Goal: Information Seeking & Learning: Learn about a topic

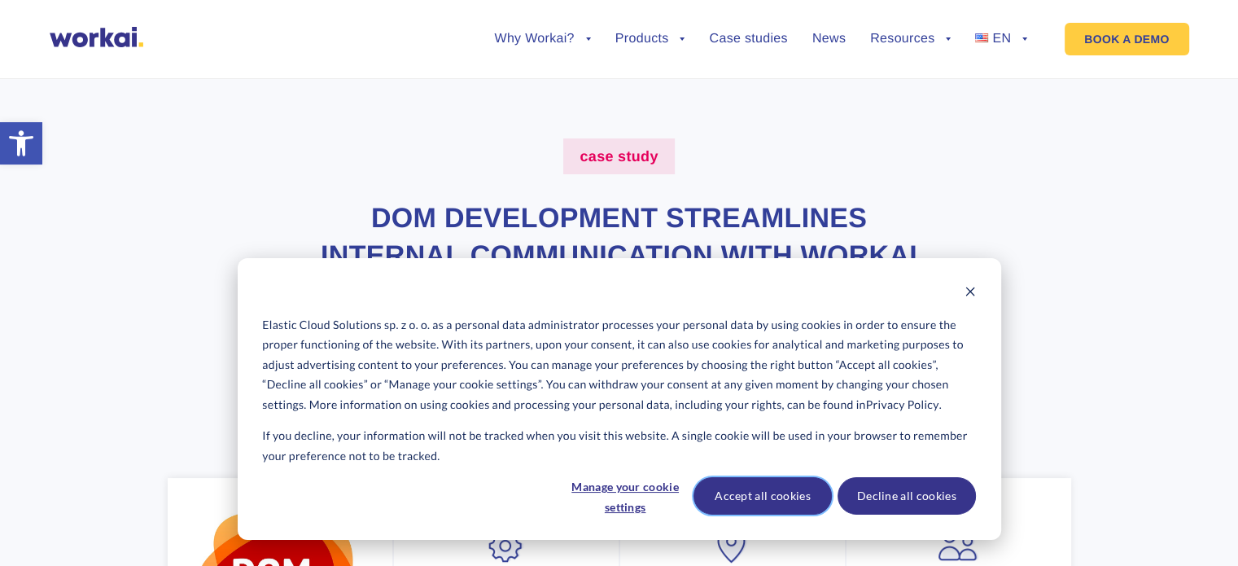
click at [768, 496] on button "Accept all cookies" at bounding box center [763, 495] width 138 height 37
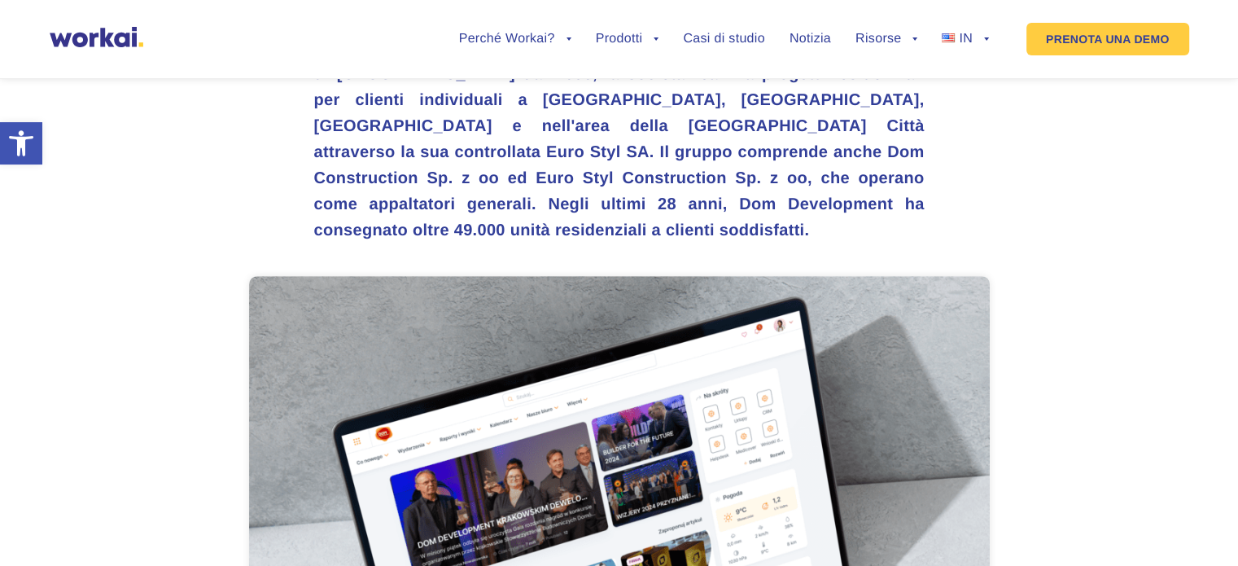
scroll to position [759, 0]
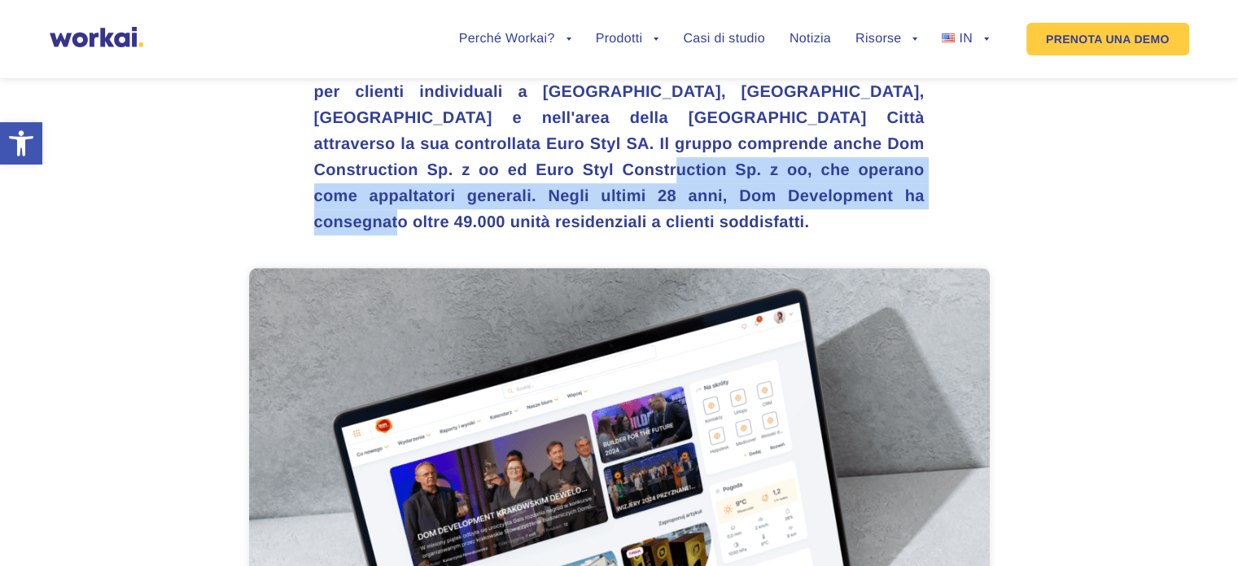
drag, startPoint x: 391, startPoint y: 202, endPoint x: 670, endPoint y: 230, distance: 280.6
click at [670, 230] on h3 "Dom Development è il più grande e uno dei più affermati costruttori residenzial…" at bounding box center [619, 118] width 611 height 234
click at [650, 222] on h3 "Dom Development è il più grande e uno dei più affermati costruttori residenzial…" at bounding box center [619, 118] width 611 height 234
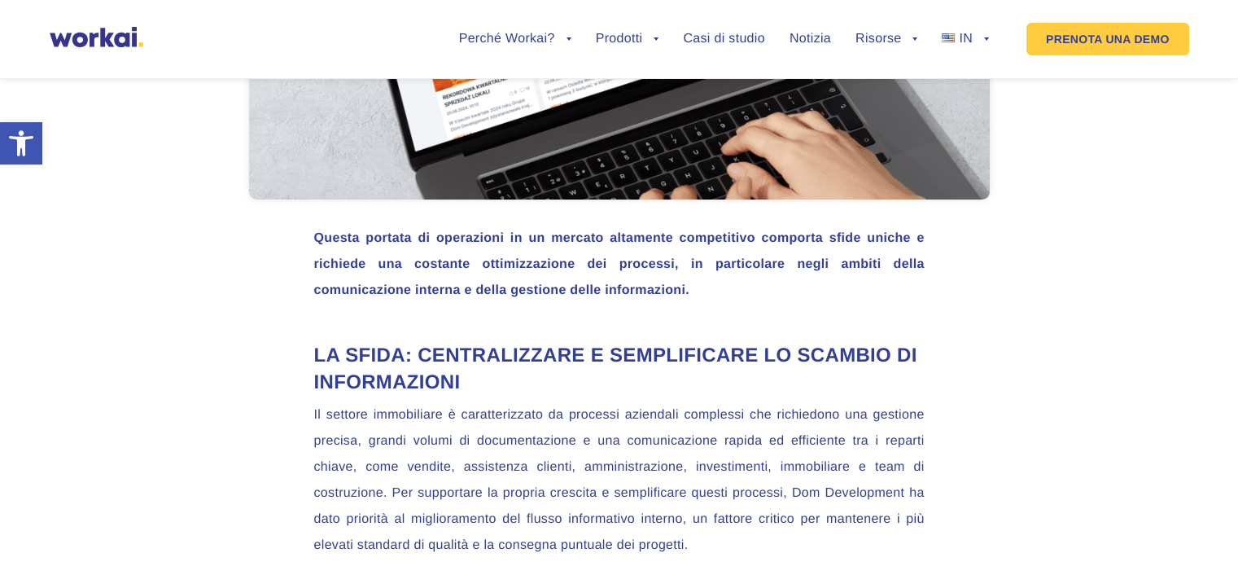
scroll to position [1325, 0]
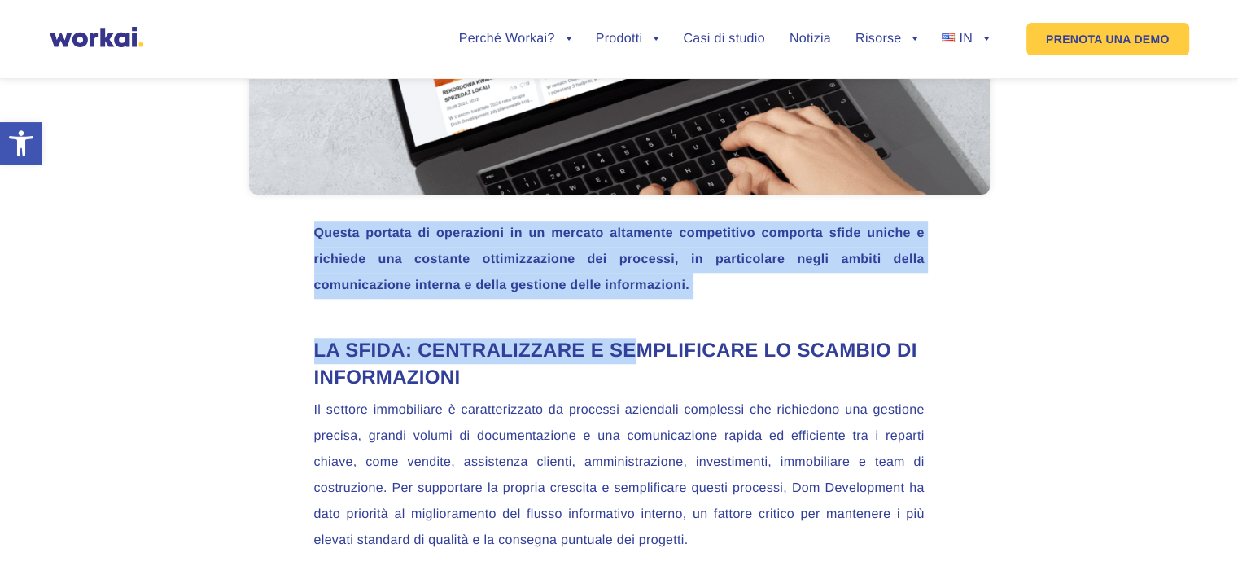
drag, startPoint x: 316, startPoint y: 241, endPoint x: 647, endPoint y: 310, distance: 338.5
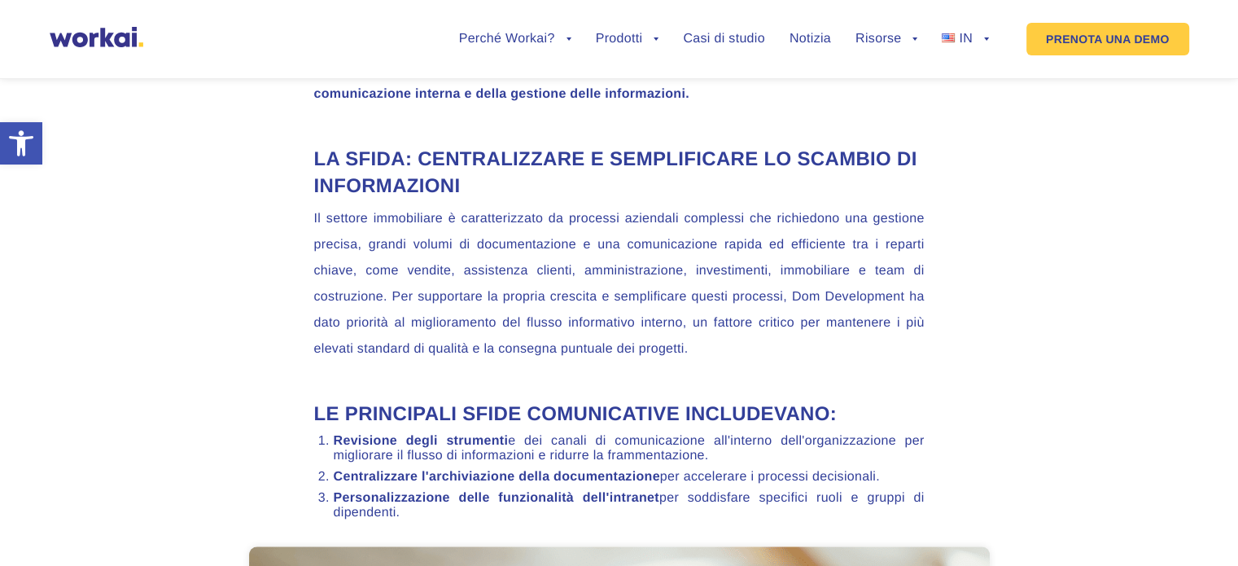
scroll to position [1516, 0]
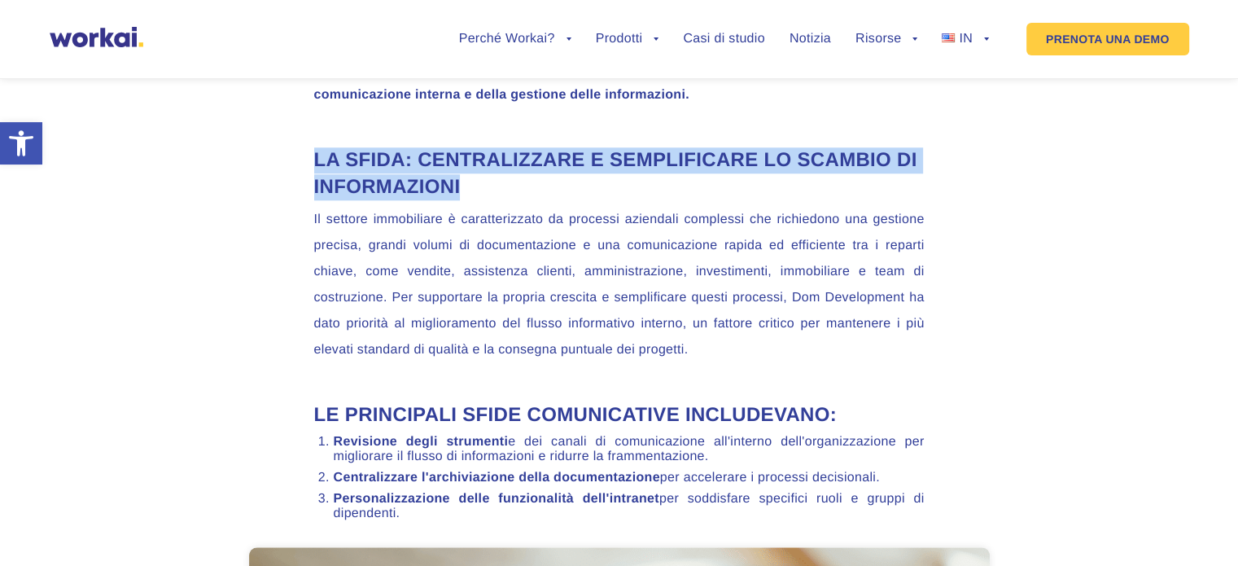
drag, startPoint x: 317, startPoint y: 167, endPoint x: 655, endPoint y: 198, distance: 339.3
click at [666, 199] on h2 "La sfida: centralizzare e semplificare lo scambio di informazioni" at bounding box center [619, 173] width 611 height 53
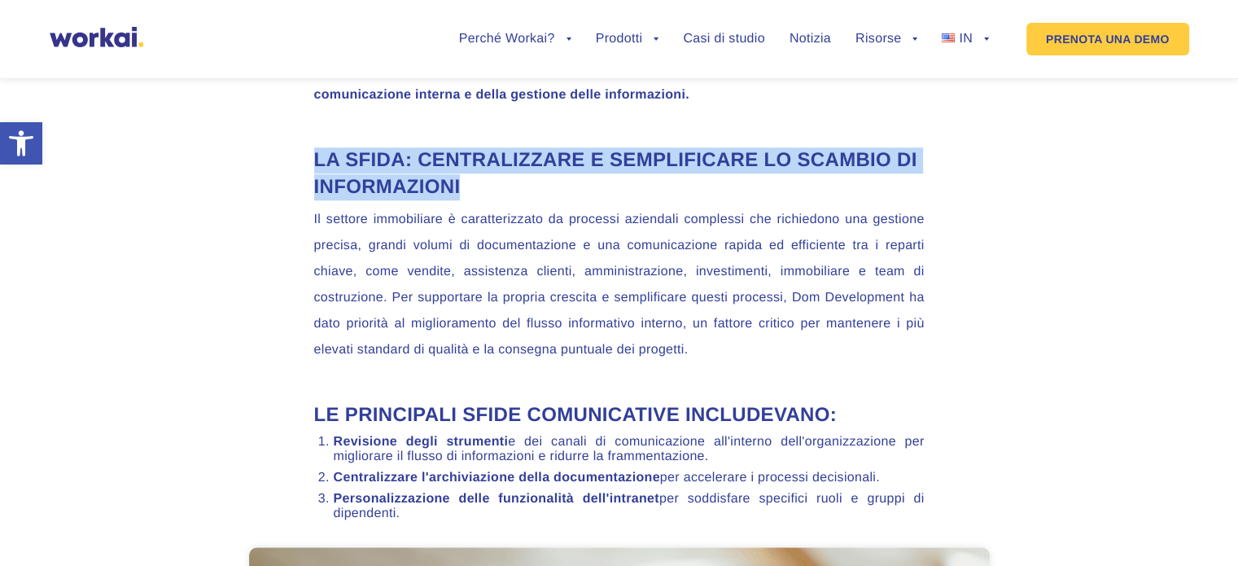
drag, startPoint x: 315, startPoint y: 174, endPoint x: 645, endPoint y: 198, distance: 330.5
click at [645, 198] on h2 "La sfida: centralizzare e semplificare lo scambio di informazioni" at bounding box center [619, 173] width 611 height 53
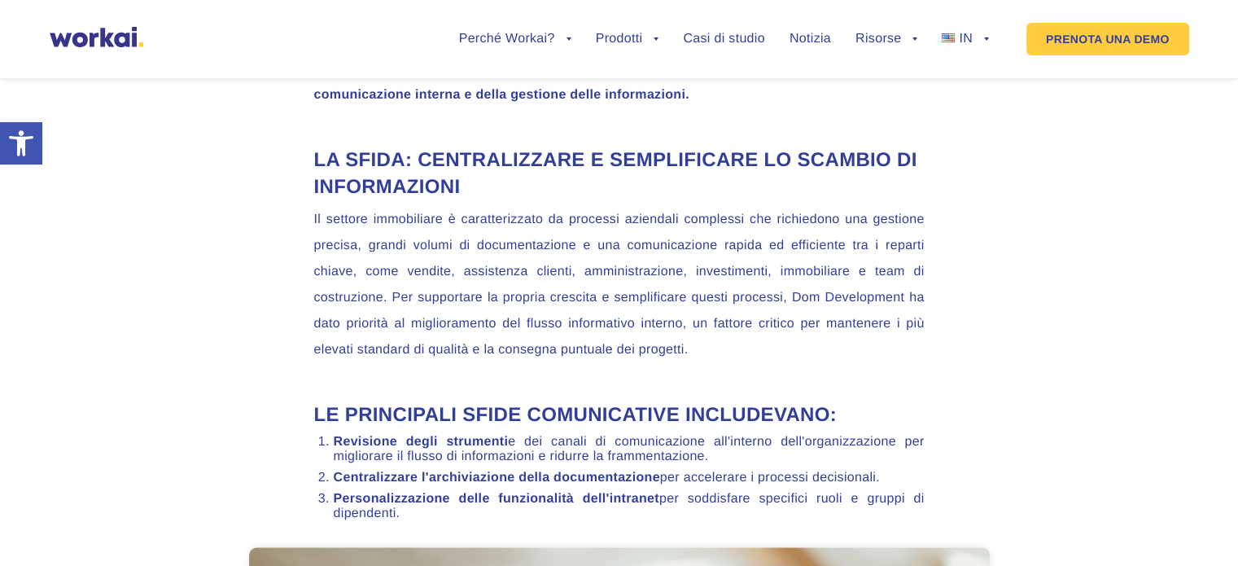
click at [323, 234] on font "Il settore immobiliare è caratterizzato da processi aziendali complessi che ric…" at bounding box center [619, 284] width 611 height 144
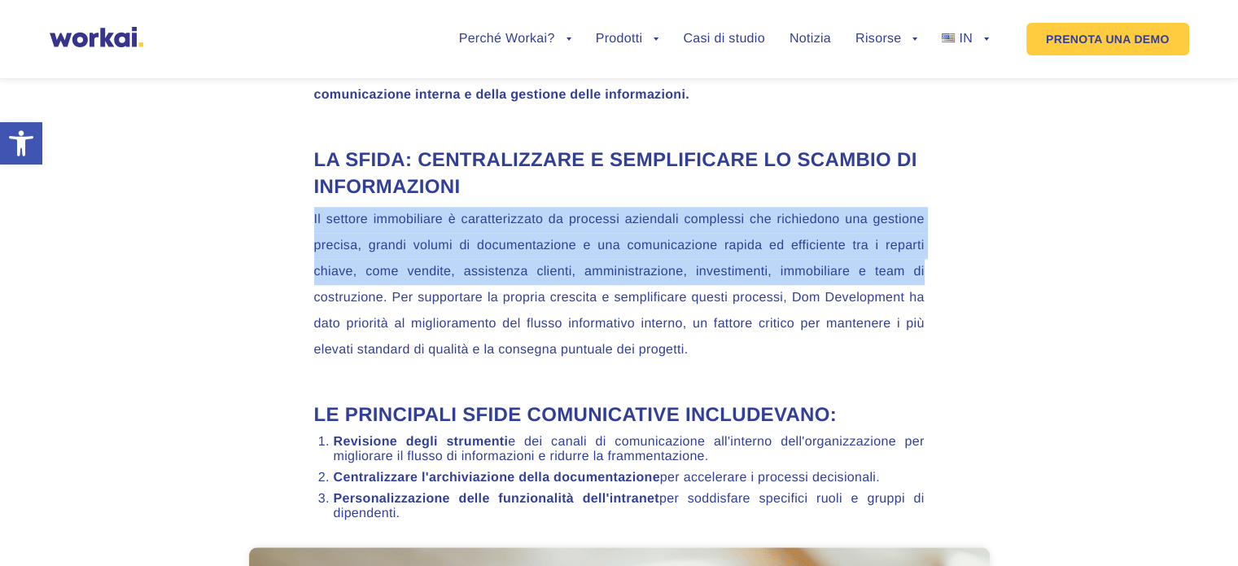
drag, startPoint x: 312, startPoint y: 229, endPoint x: 929, endPoint y: 268, distance: 618.3
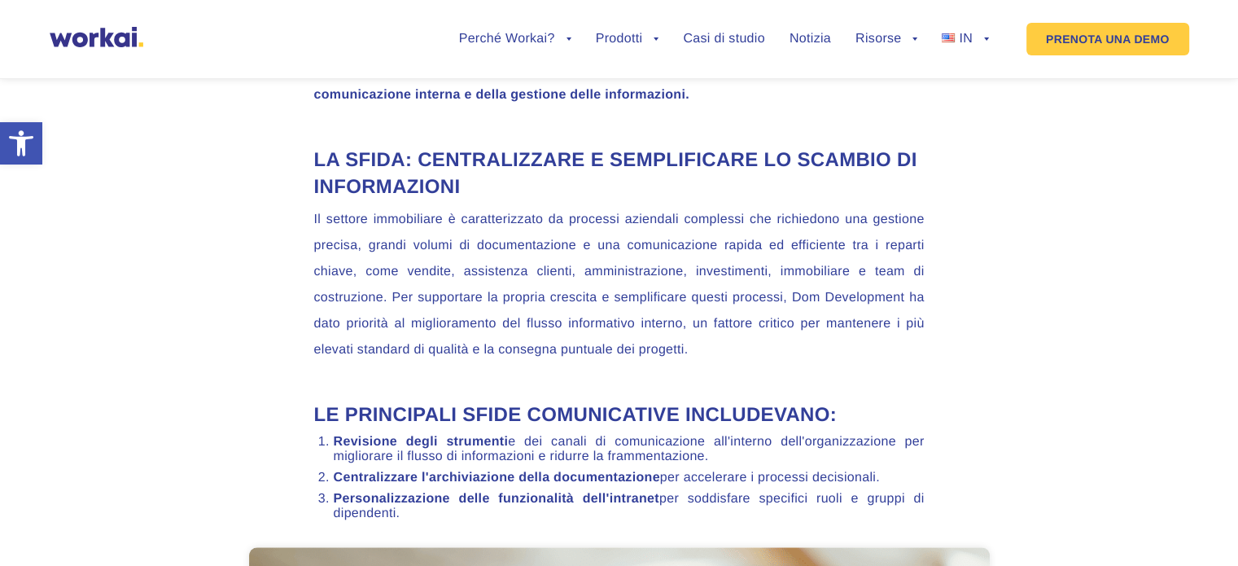
click at [363, 307] on font "Il settore immobiliare è caratterizzato da processi aziendali complessi che ric…" at bounding box center [619, 284] width 611 height 144
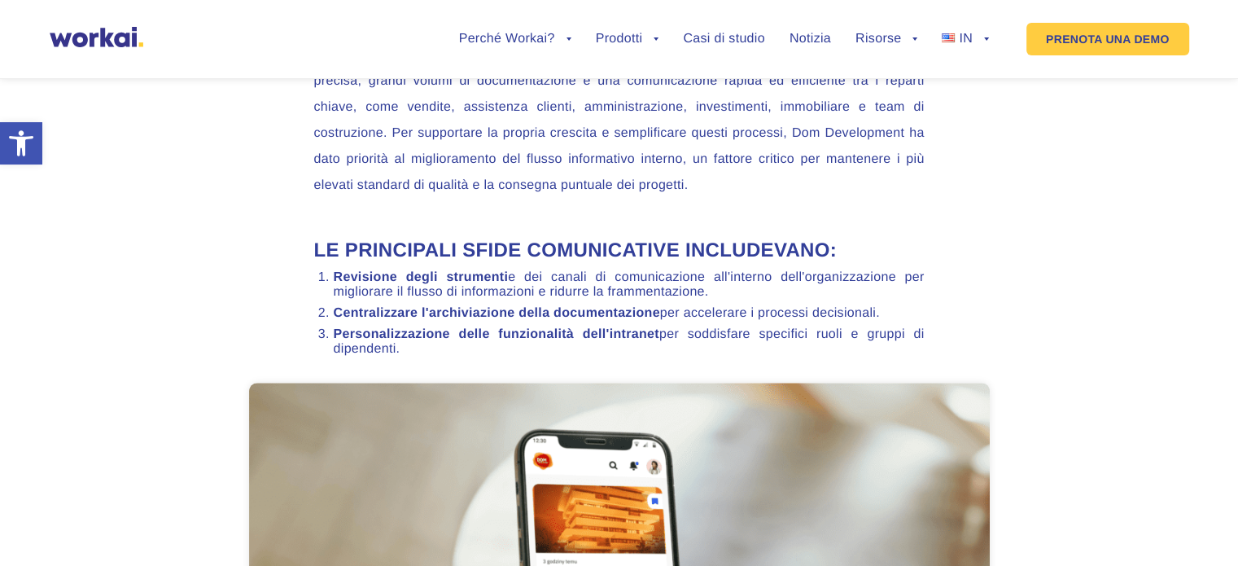
scroll to position [1723, 0]
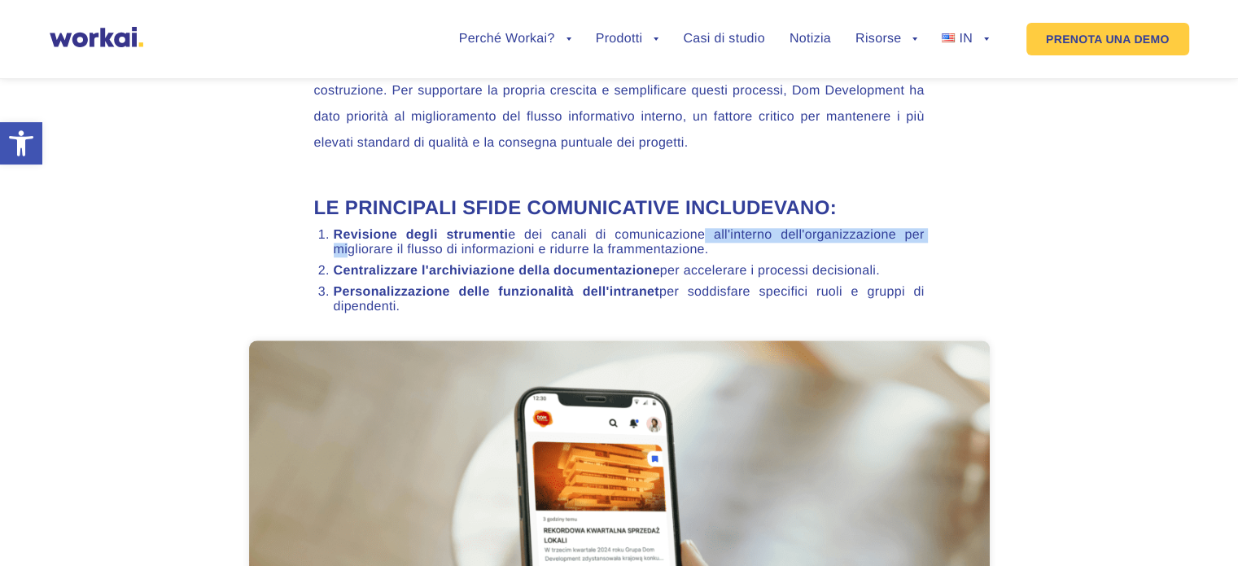
drag, startPoint x: 343, startPoint y: 255, endPoint x: 696, endPoint y: 250, distance: 353.3
click at [696, 250] on font "e dei canali di comunicazione all'interno dell'organizzazione per migliorare il…" at bounding box center [629, 242] width 591 height 28
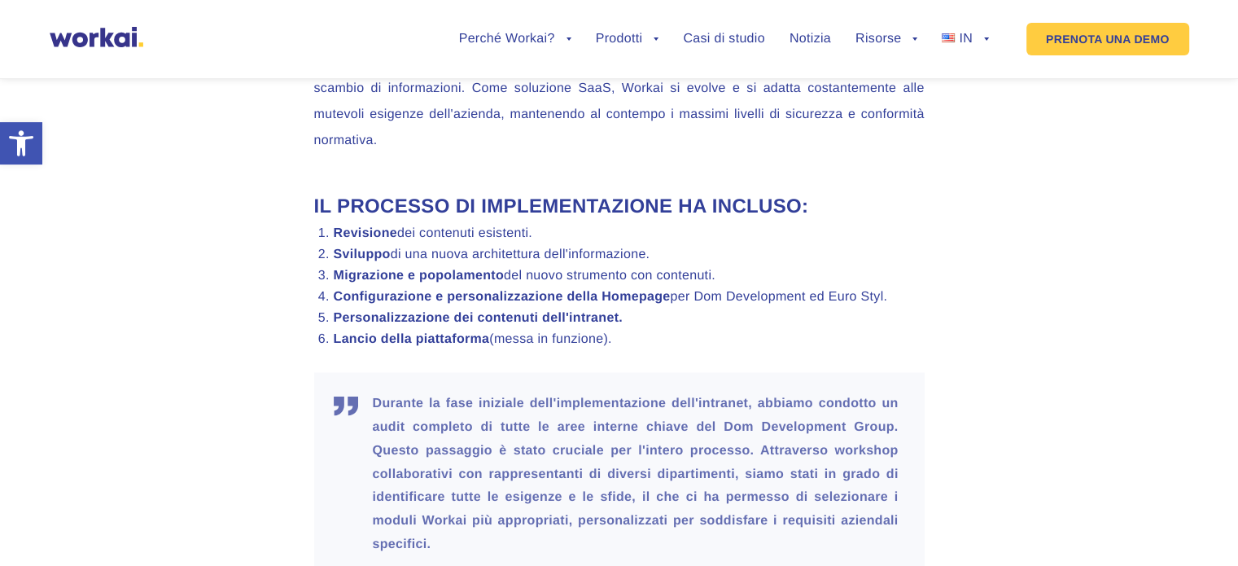
scroll to position [2949, 0]
drag, startPoint x: 333, startPoint y: 267, endPoint x: 629, endPoint y: 370, distance: 313.6
click at [629, 345] on ol "Revisione dei contenuti esistenti. Sviluppo di una nuova architettura dell'info…" at bounding box center [619, 285] width 611 height 120
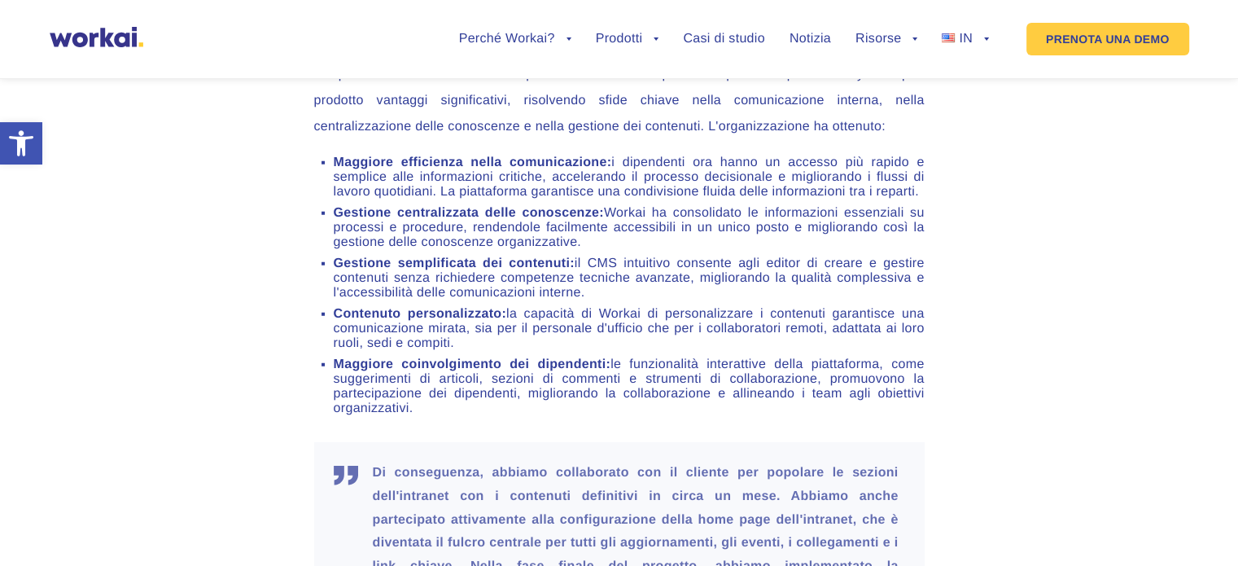
scroll to position [4323, 0]
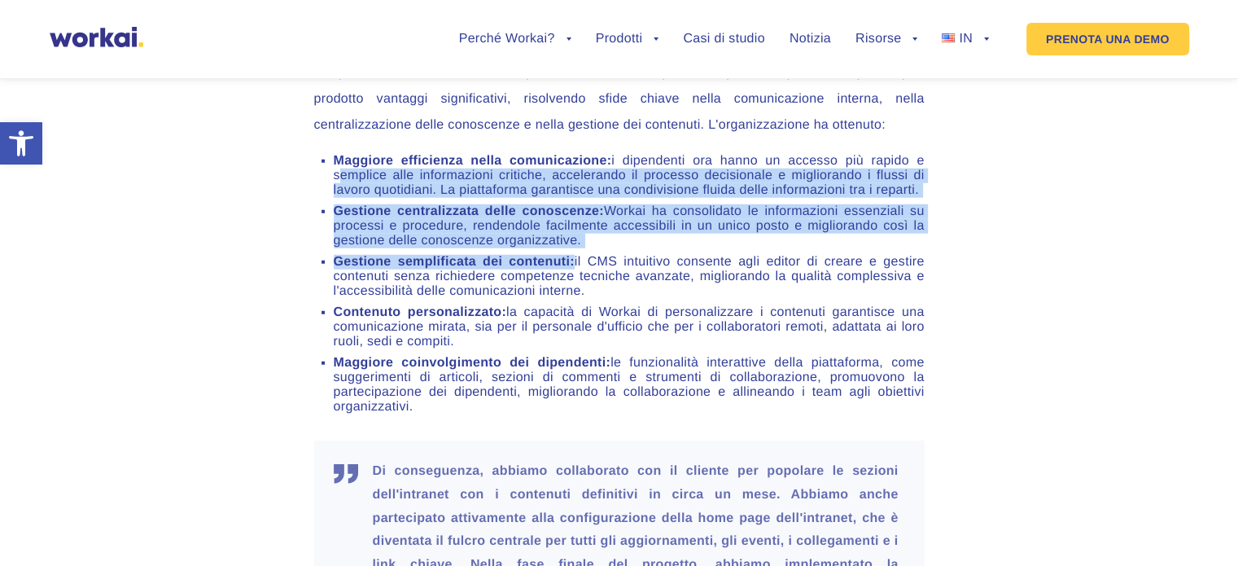
drag, startPoint x: 318, startPoint y: 212, endPoint x: 403, endPoint y: 297, distance: 119.7
click at [575, 290] on ul "Maggiore efficienza nella comunicazione: i dipendenti ora hanno un accesso più …" at bounding box center [619, 284] width 611 height 261
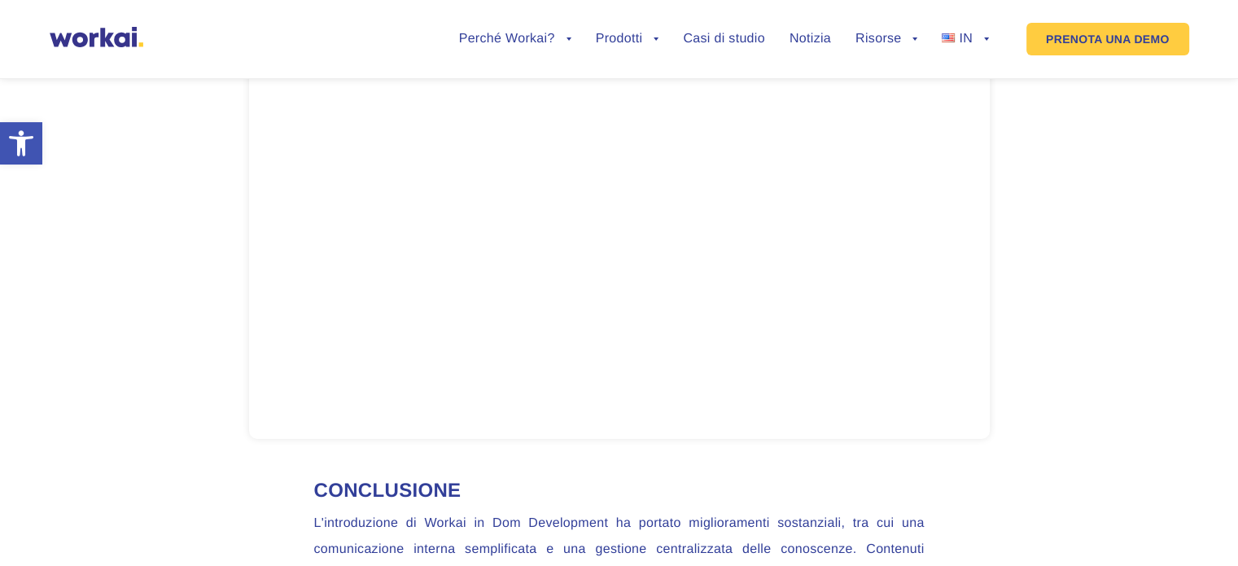
scroll to position [4943, 0]
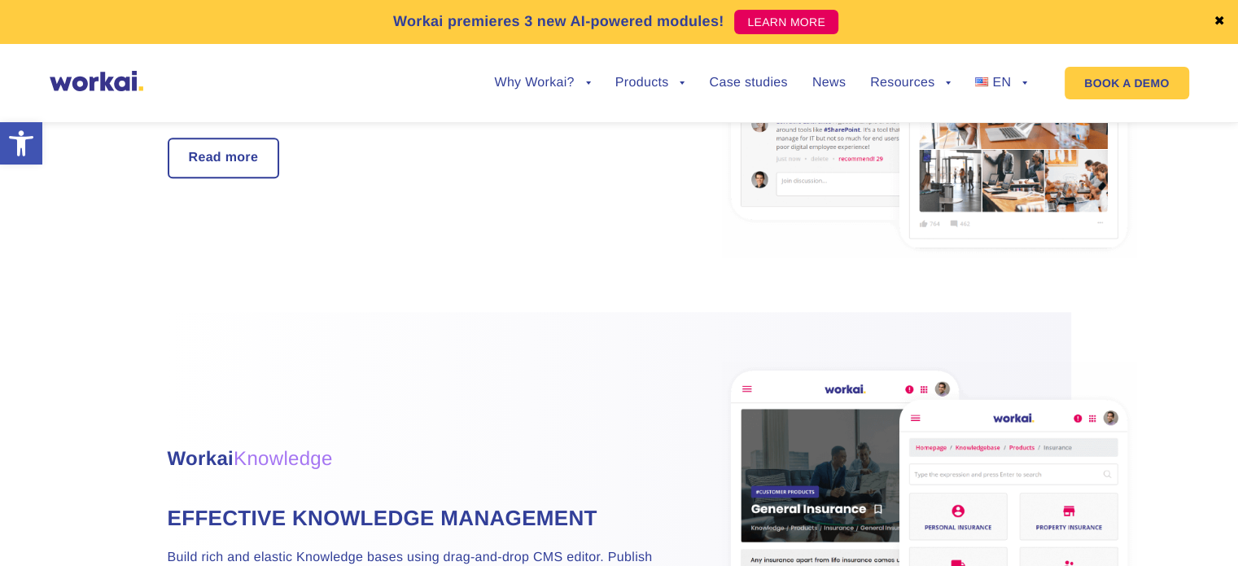
scroll to position [1967, 0]
